Goal: Information Seeking & Learning: Check status

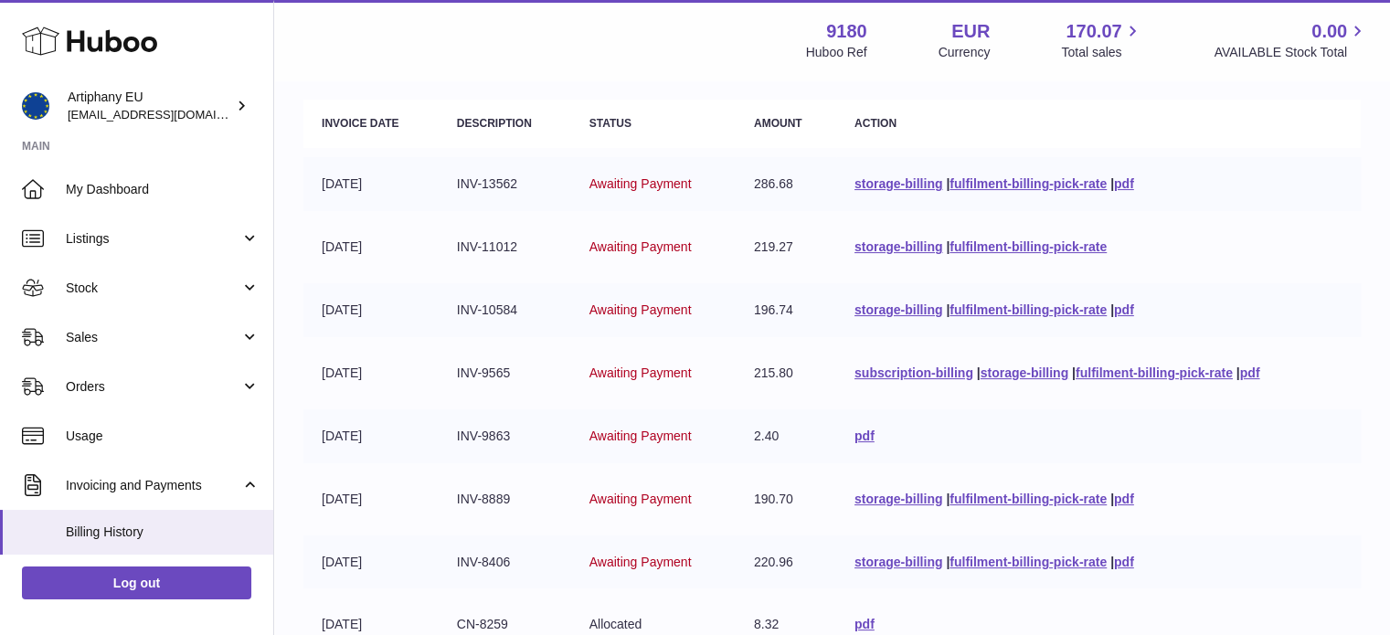
scroll to position [251, 0]
click at [190, 354] on link "Sales" at bounding box center [136, 336] width 273 height 49
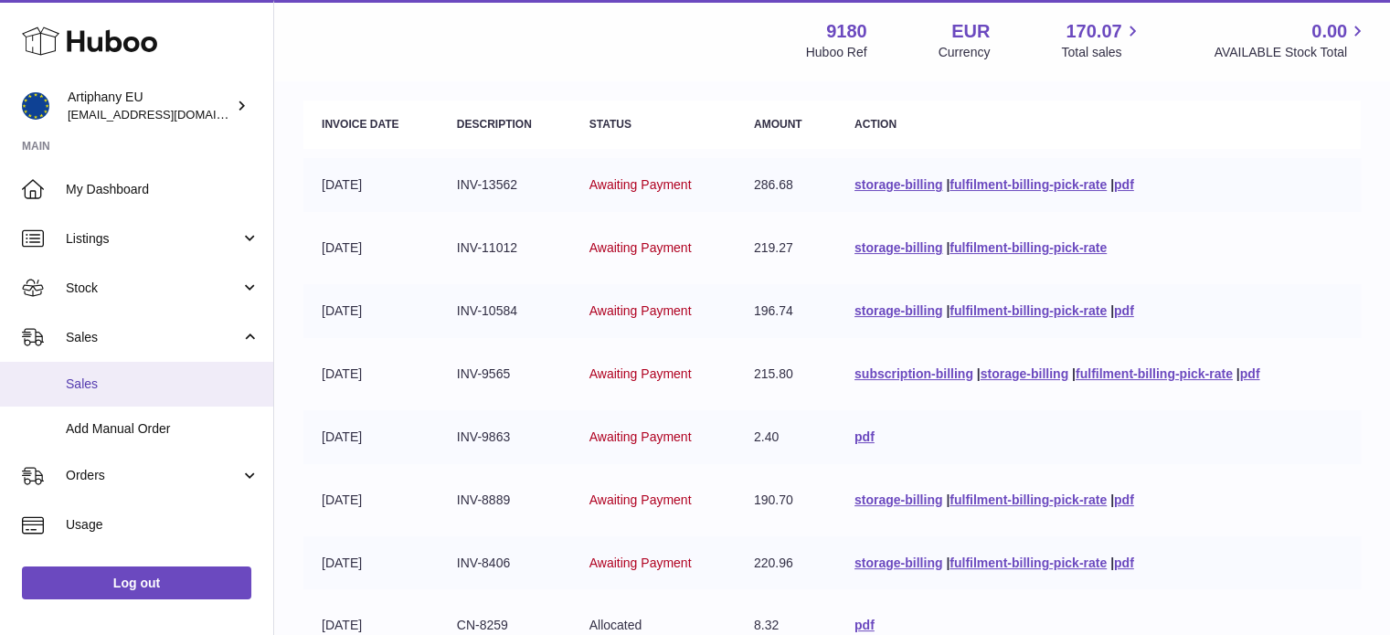
click at [208, 386] on span "Sales" at bounding box center [163, 384] width 194 height 17
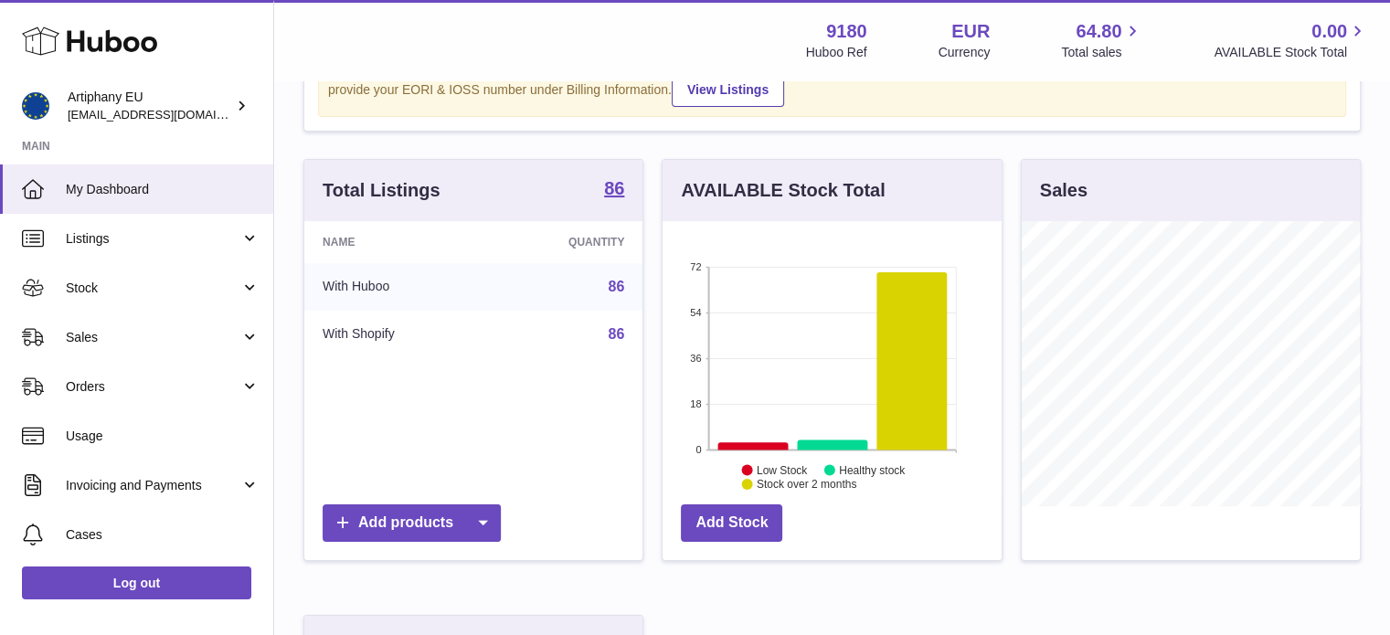
scroll to position [150, 0]
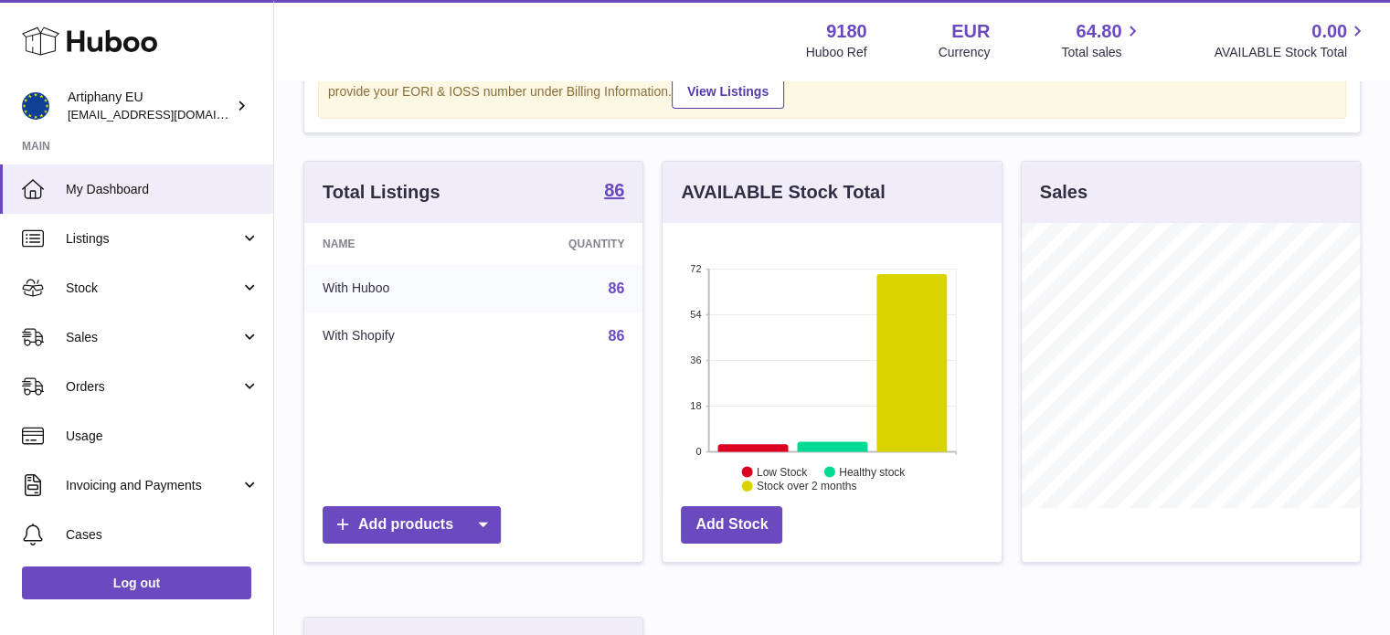
click at [1066, 180] on h3 "Sales" at bounding box center [1064, 192] width 48 height 25
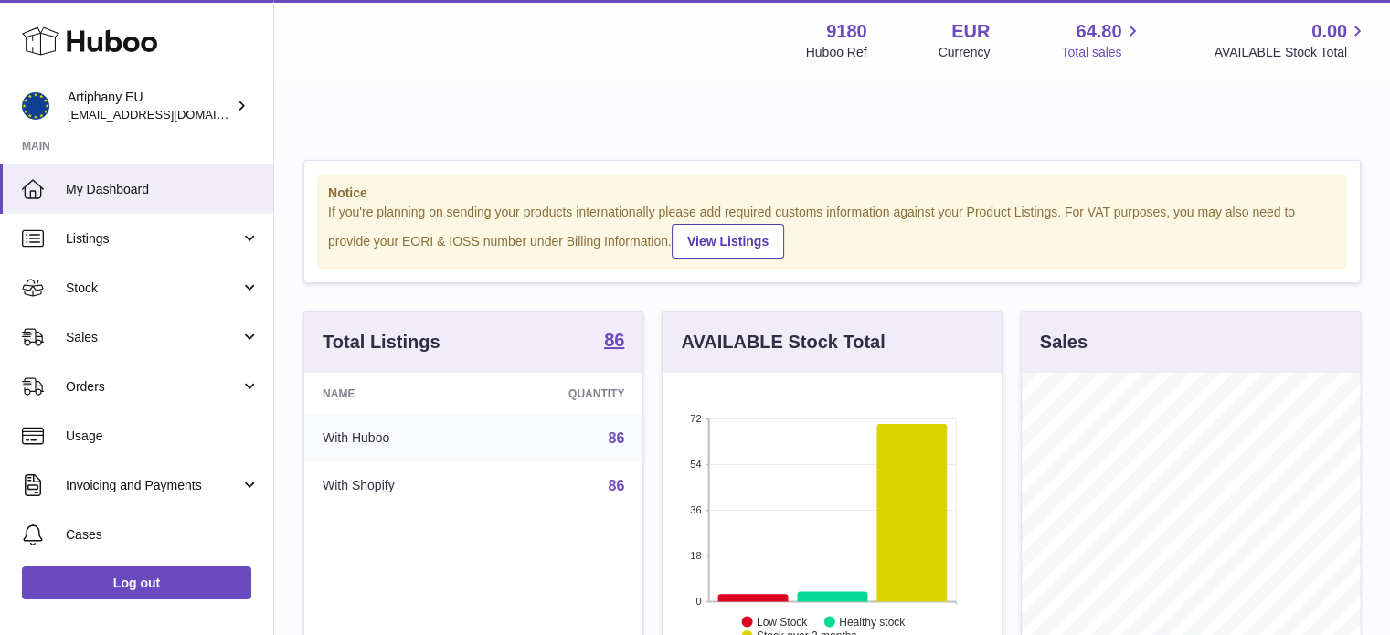
click at [1096, 54] on span "Total sales" at bounding box center [1101, 52] width 81 height 17
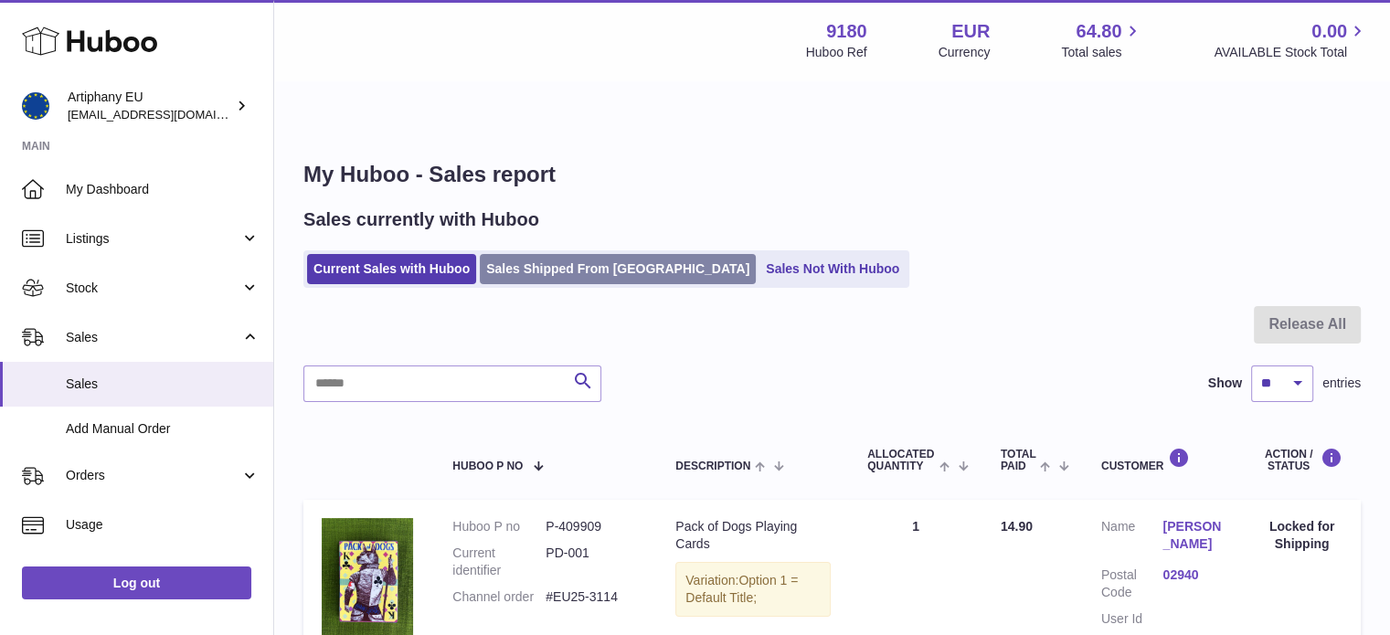
click at [586, 254] on link "Sales Shipped From Huboo" at bounding box center [618, 269] width 276 height 30
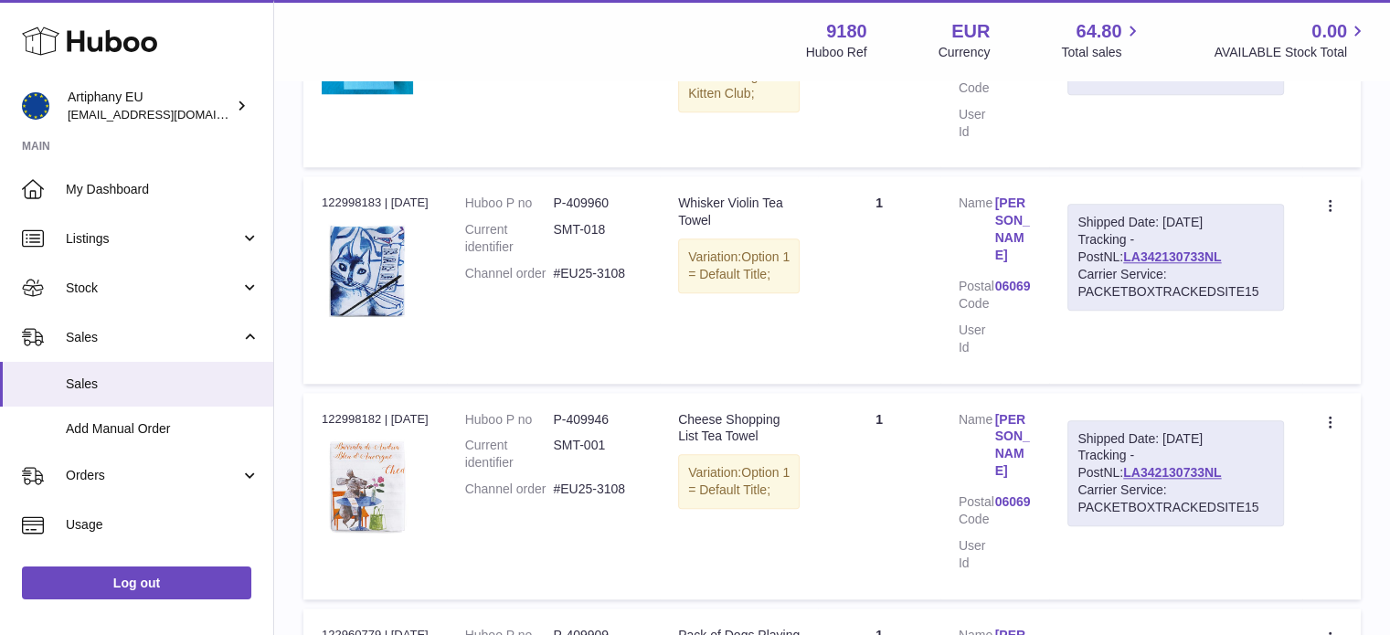
scroll to position [2033, 0]
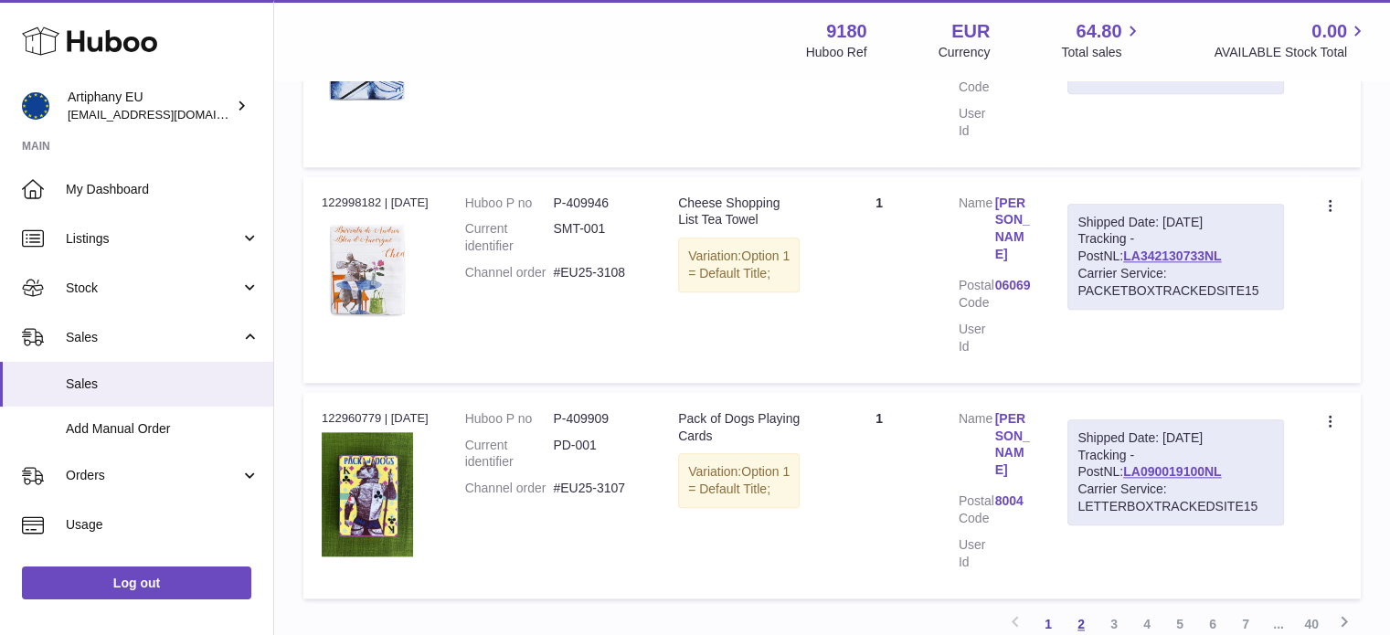
click at [1079, 608] on link "2" at bounding box center [1080, 624] width 33 height 33
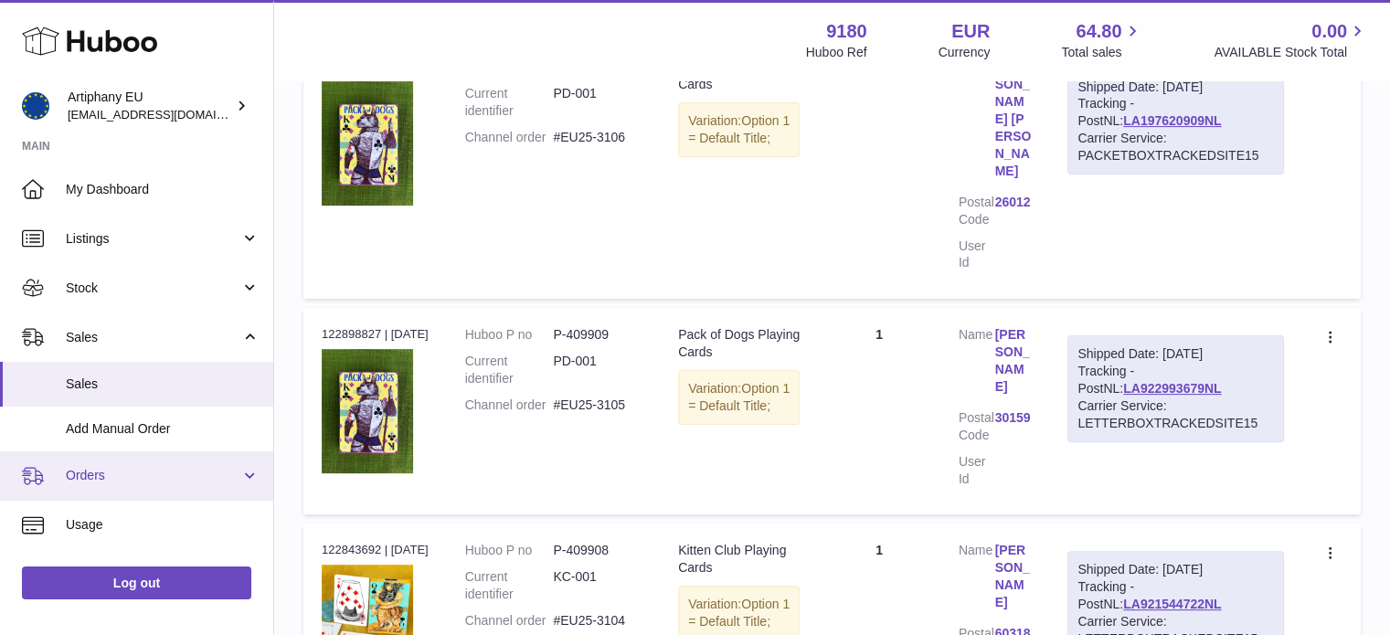
scroll to position [234, 0]
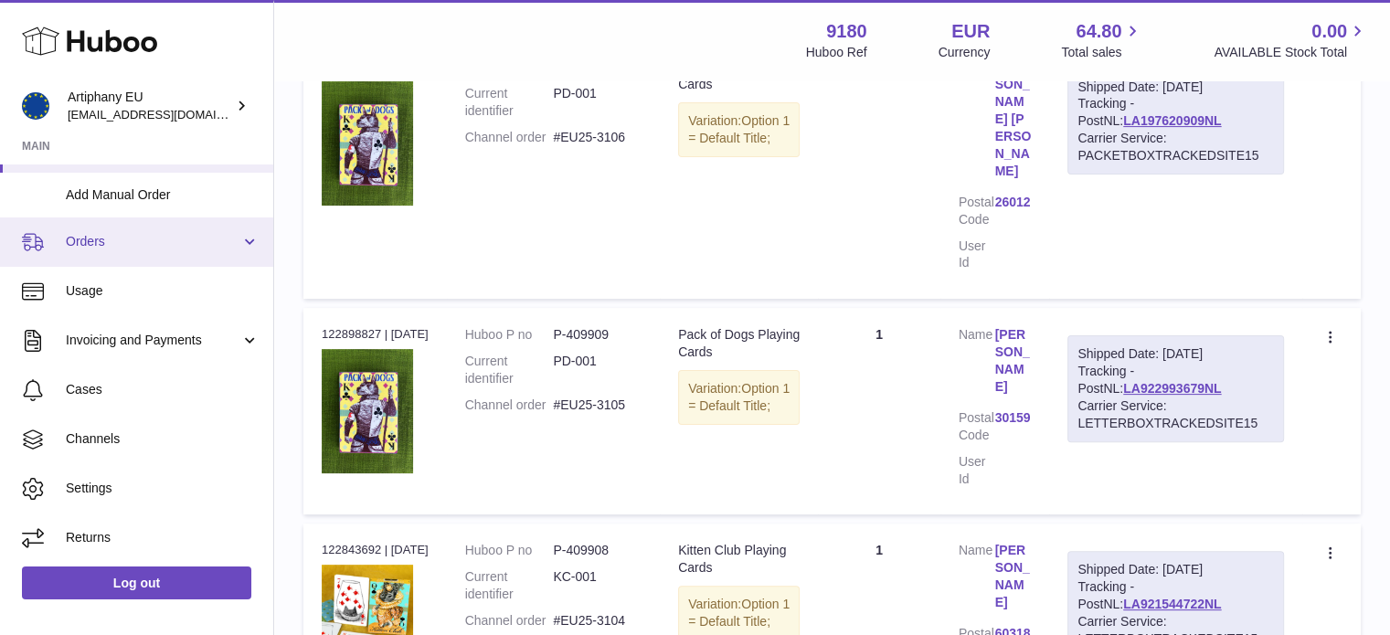
click at [135, 256] on link "Orders" at bounding box center [136, 241] width 273 height 49
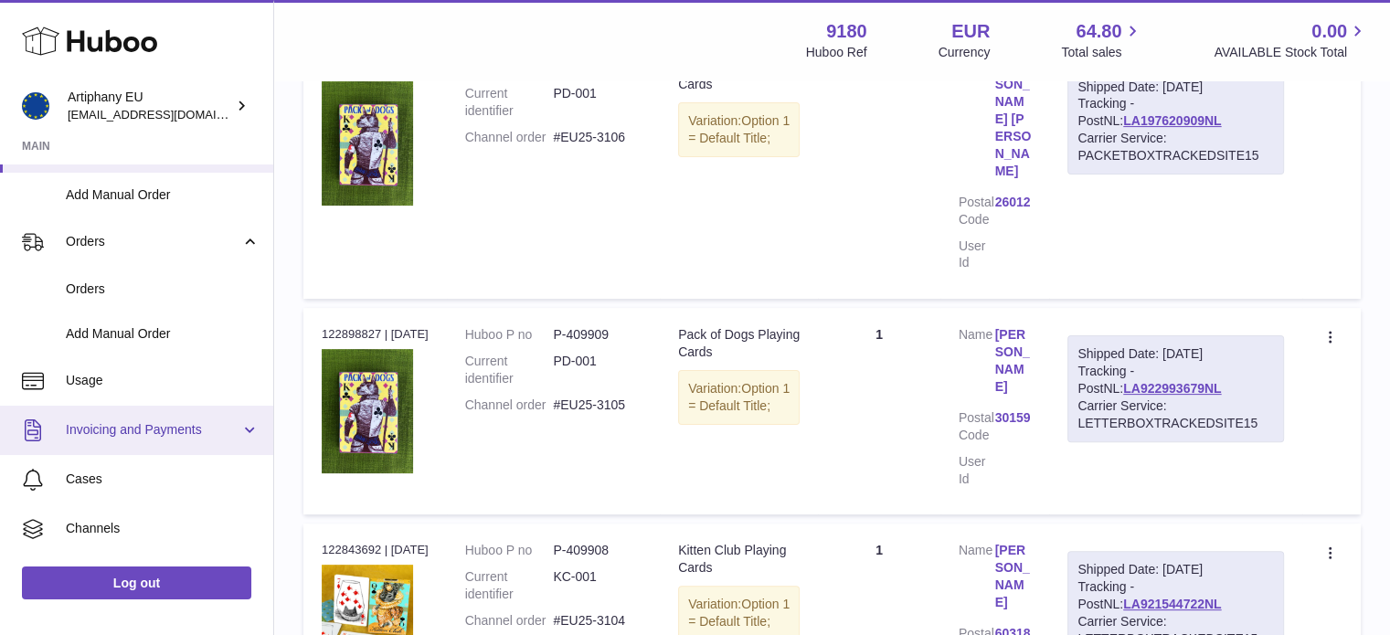
click at [146, 436] on span "Invoicing and Payments" at bounding box center [153, 429] width 175 height 17
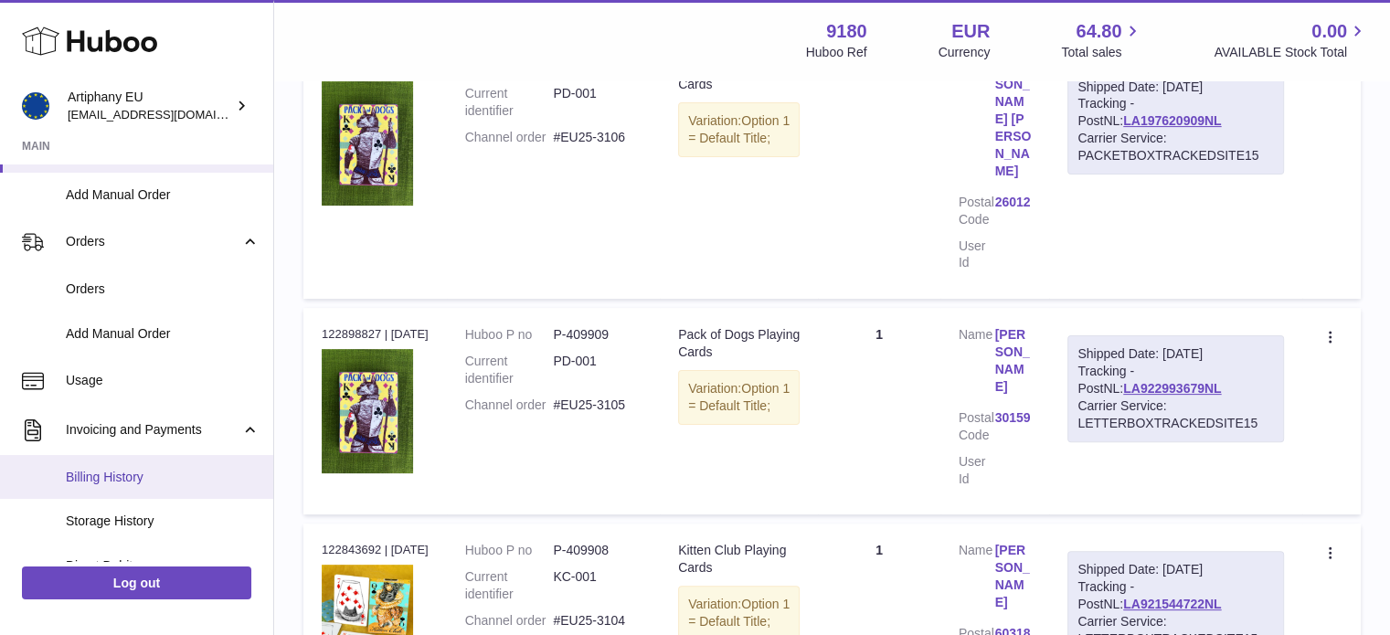
click at [145, 459] on link "Billing History" at bounding box center [136, 477] width 273 height 45
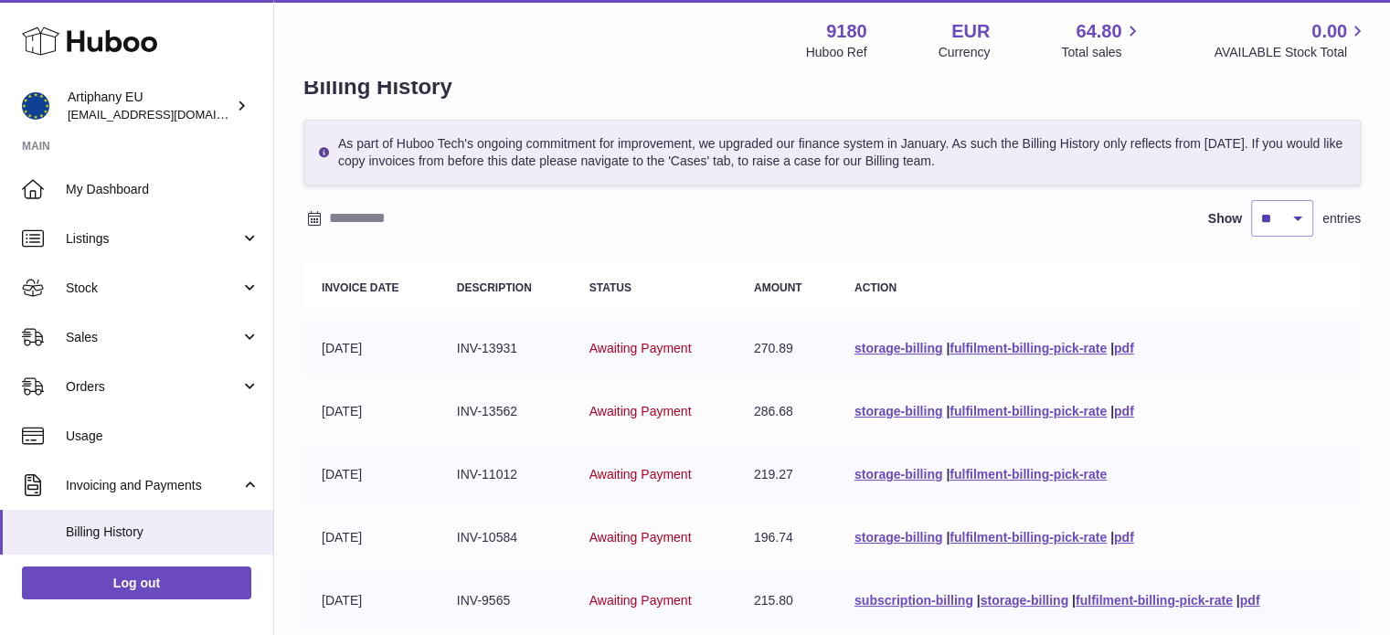
scroll to position [90, 0]
